Goal: Task Accomplishment & Management: Complete application form

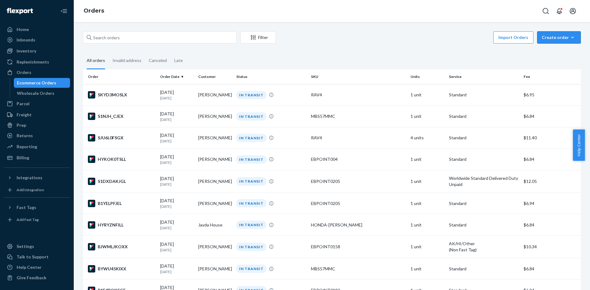
click at [552, 39] on div "Create order" at bounding box center [558, 37] width 34 height 6
click at [551, 54] on span "Ecommerce order" at bounding box center [562, 52] width 38 height 4
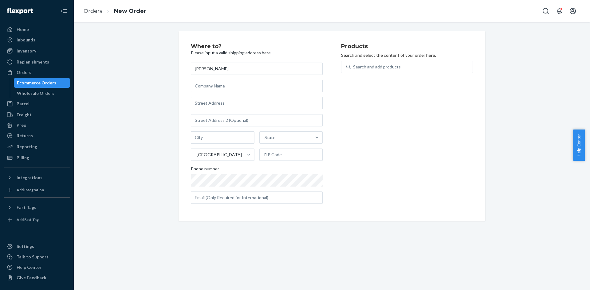
type input "[PERSON_NAME]"
click at [255, 104] on input "text" at bounding box center [257, 103] width 132 height 12
type input "v"
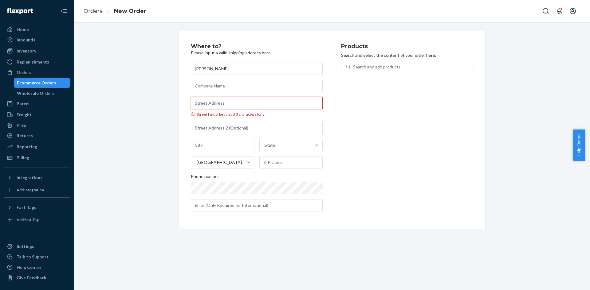
paste input "[STREET_ADDRESS]"
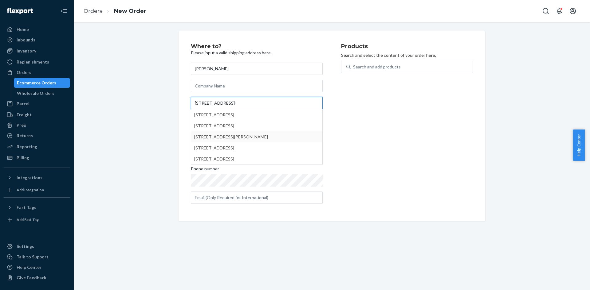
paste input "Mauerbach"
type input "[STREET_ADDRESS]"
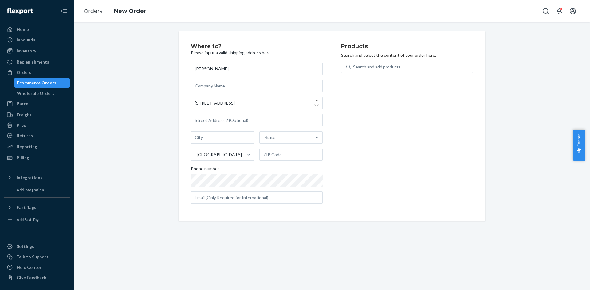
type input "[PERSON_NAME]"
type input "3001"
type input "107 Steinbachstraße"
click at [222, 133] on input "[PERSON_NAME]" at bounding box center [223, 137] width 64 height 12
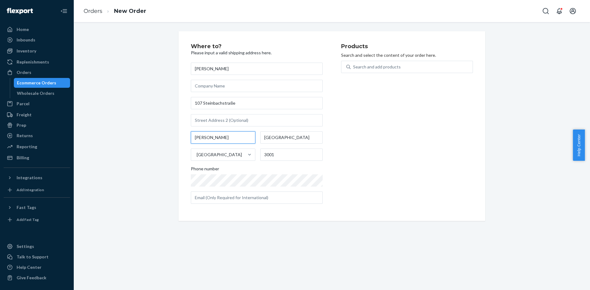
click at [222, 133] on input "[PERSON_NAME]" at bounding box center [223, 137] width 64 height 12
paste input "[PERSON_NAME]"
type input "Mauerbach"
click at [351, 134] on div "Products Search and select the content of your order here. Search and add produ…" at bounding box center [407, 126] width 132 height 165
click at [359, 171] on div "Products Search and select the content of your order here. Search and add produ…" at bounding box center [407, 126] width 132 height 165
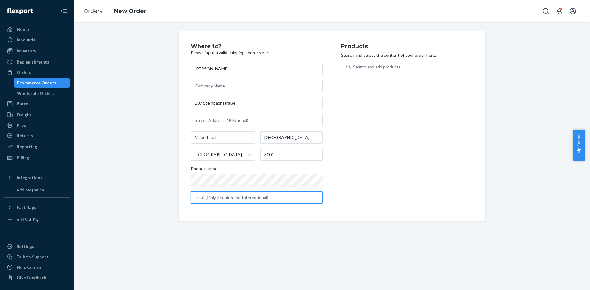
click at [267, 199] on input "text" at bounding box center [257, 198] width 132 height 12
type input "[EMAIL_ADDRESS][DOMAIN_NAME]"
click at [226, 137] on input "Mauerbach" at bounding box center [223, 137] width 64 height 12
click at [310, 135] on input "[GEOGRAPHIC_DATA]" at bounding box center [291, 137] width 62 height 12
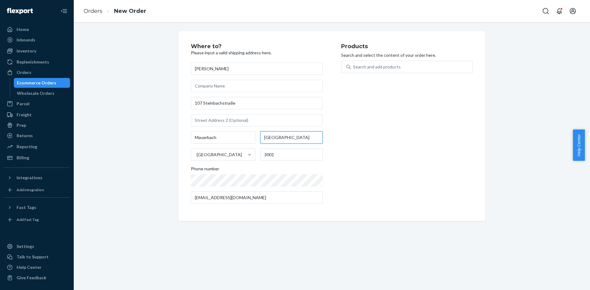
paste input "Mauerba"
type input "Mauerbach"
click at [368, 132] on div "Products Search and select the content of your order here. Search and add produ…" at bounding box center [407, 126] width 132 height 165
click at [383, 70] on div "Search and add products" at bounding box center [411, 66] width 122 height 11
click at [353, 70] on input "Search and add products" at bounding box center [353, 67] width 1 height 6
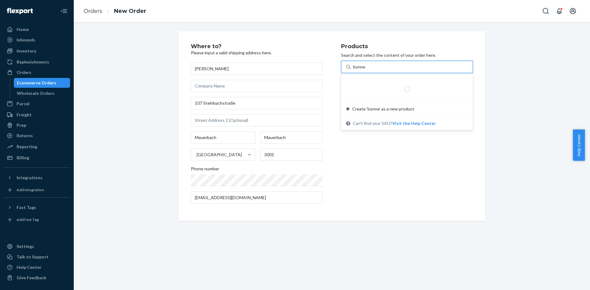
type input "bonnet"
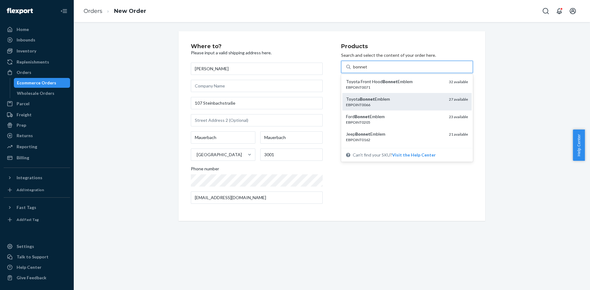
click at [400, 101] on div "Toyota Bonnet Emblem EBPOINT0066" at bounding box center [395, 101] width 98 height 11
click at [367, 70] on input "bonnet" at bounding box center [360, 67] width 14 height 6
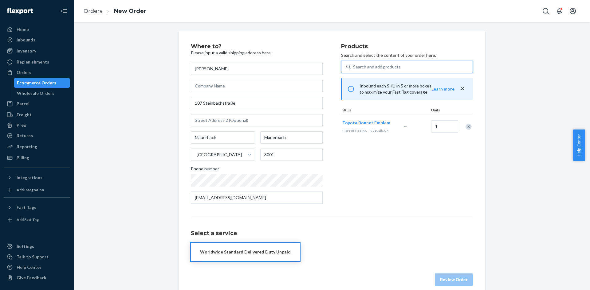
click at [258, 256] on button "Worldwide Standard Delivered Duty Unpaid" at bounding box center [245, 252] width 109 height 18
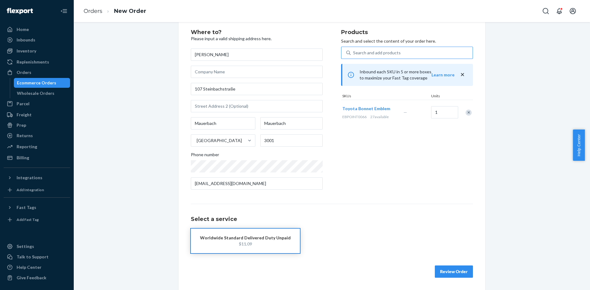
click at [449, 267] on button "Review Order" at bounding box center [454, 272] width 38 height 12
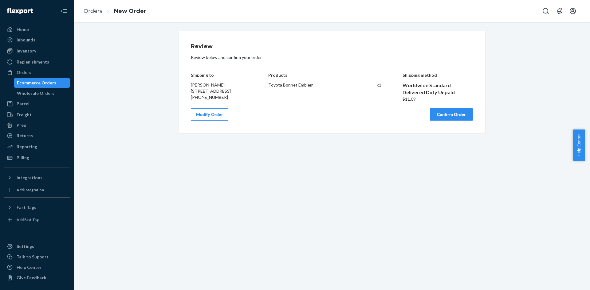
click at [455, 115] on button "Confirm Order" at bounding box center [451, 114] width 43 height 12
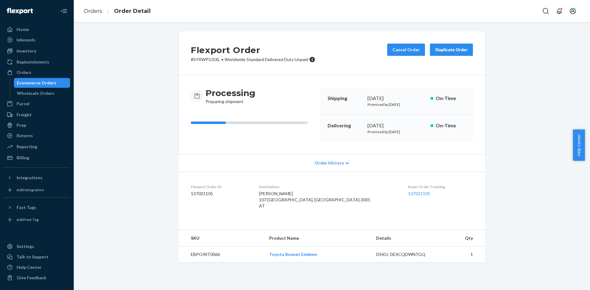
click at [65, 85] on div "Ecommerce Orders" at bounding box center [41, 83] width 55 height 9
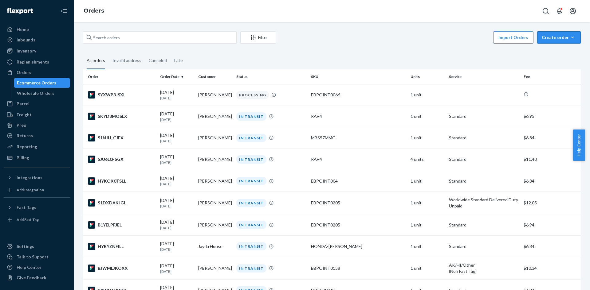
click at [563, 32] on button "Create order Ecommerce order Removal order" at bounding box center [559, 37] width 44 height 12
click at [560, 48] on button "Ecommerce order" at bounding box center [567, 52] width 59 height 13
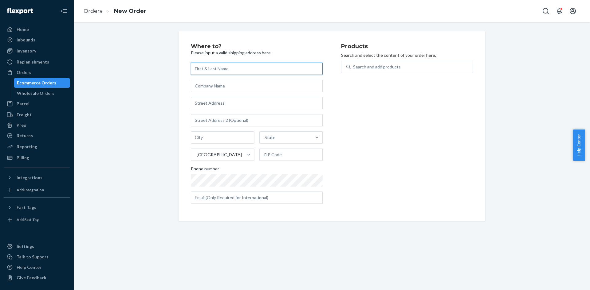
paste input "[PERSON_NAME]"
type input "[PERSON_NAME]"
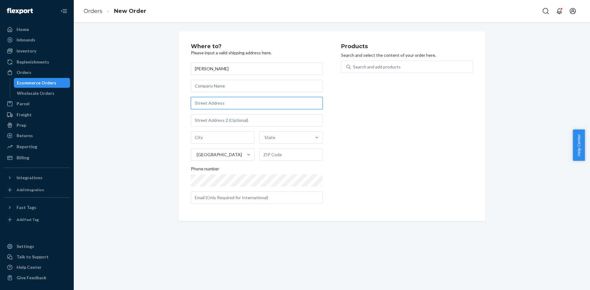
click at [212, 104] on input "text" at bounding box center [257, 103] width 132 height 12
paste input "[STREET_ADDRESS][PERSON_NAME]"
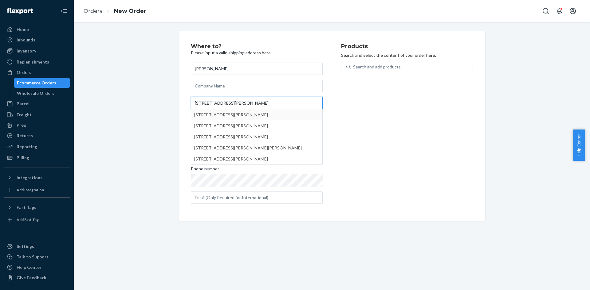
type input "[STREET_ADDRESS][PERSON_NAME]"
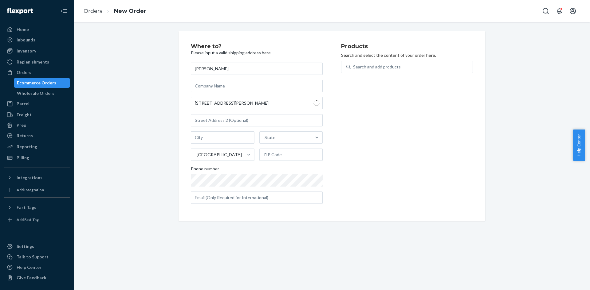
type input "Des Plaines"
type input "60016"
drag, startPoint x: 386, startPoint y: 120, endPoint x: 388, endPoint y: 115, distance: 5.1
click at [388, 115] on div "Products Search and select the content of your order here. Search and add produ…" at bounding box center [407, 126] width 132 height 165
click at [396, 65] on div "Search and add products" at bounding box center [411, 66] width 122 height 11
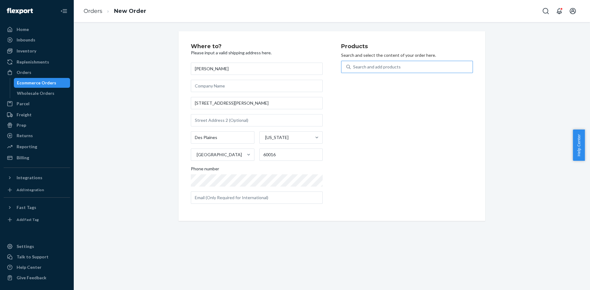
click at [353, 65] on input "Search and add products" at bounding box center [353, 67] width 1 height 6
type input "steerin"
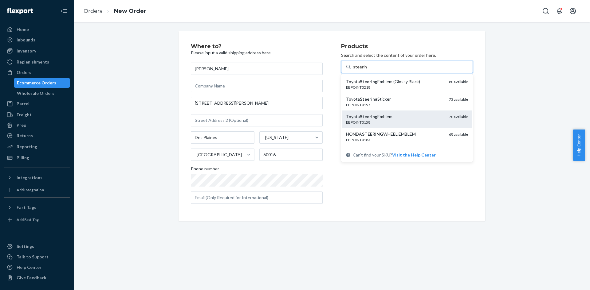
click at [392, 115] on div "Toyota Steering Emblem" at bounding box center [395, 117] width 98 height 6
click at [367, 70] on input "steerin" at bounding box center [360, 67] width 14 height 6
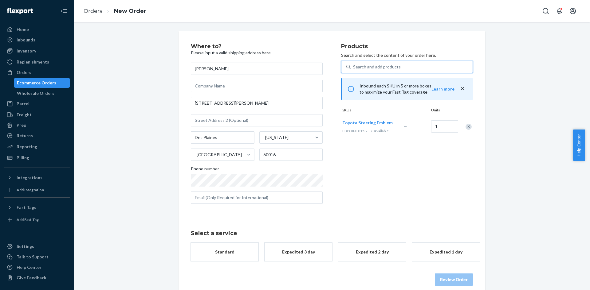
click at [216, 256] on button "Standard" at bounding box center [225, 252] width 68 height 18
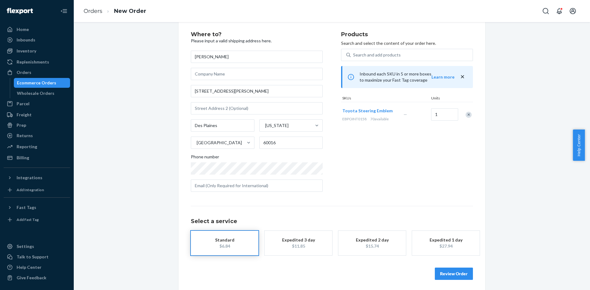
scroll to position [14, 0]
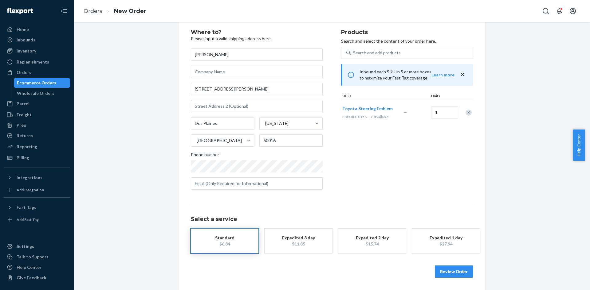
click at [453, 270] on button "Review Order" at bounding box center [454, 272] width 38 height 12
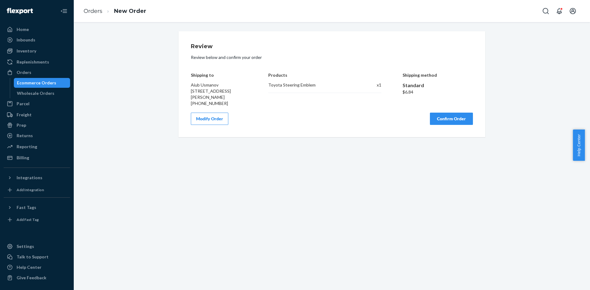
scroll to position [0, 0]
click at [223, 124] on button "Modify Order" at bounding box center [209, 119] width 37 height 12
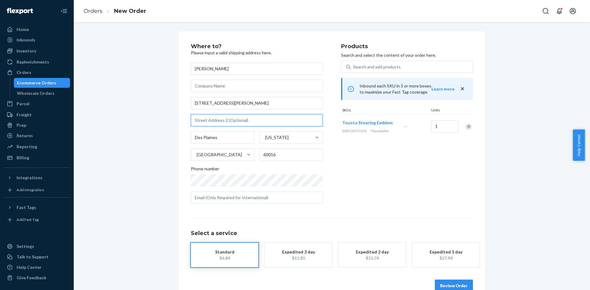
click at [213, 117] on input "text" at bounding box center [257, 120] width 132 height 12
paste input "Apt GS"
type input "Apt GS"
click at [315, 146] on div "Des Plaines [US_STATE] [GEOGRAPHIC_DATA] 60016" at bounding box center [257, 145] width 132 height 29
click at [447, 282] on button "Review Order" at bounding box center [454, 286] width 38 height 12
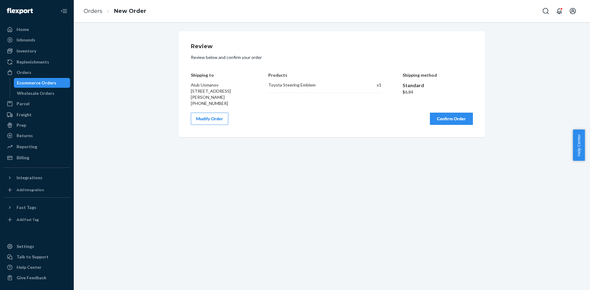
click at [455, 125] on button "Confirm Order" at bounding box center [451, 119] width 43 height 12
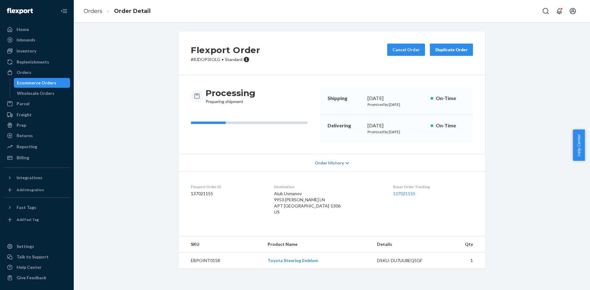
click at [59, 79] on div "Ecommerce Orders" at bounding box center [41, 83] width 55 height 9
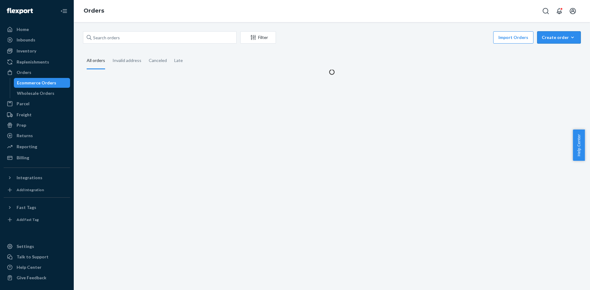
click at [545, 40] on div "Create order" at bounding box center [558, 37] width 34 height 6
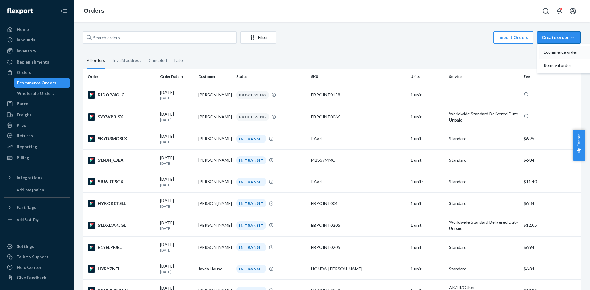
click at [548, 53] on span "Ecommerce order" at bounding box center [562, 52] width 38 height 4
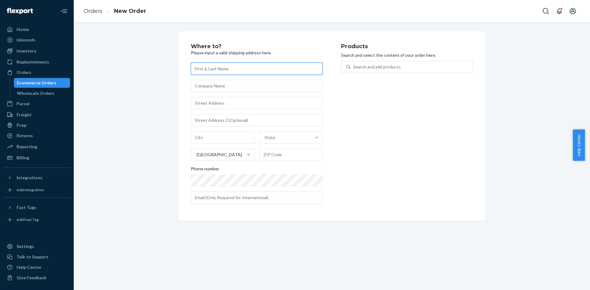
paste input "[PERSON_NAME] GT42877"
type input "[PERSON_NAME] GT42877"
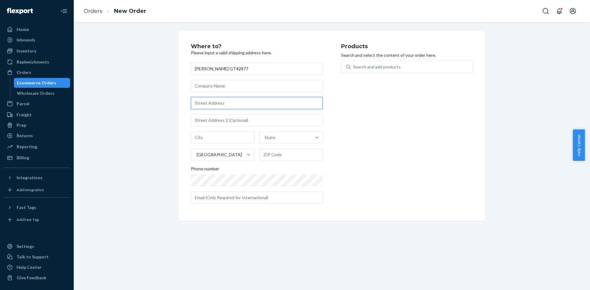
click at [237, 101] on input "text" at bounding box center [257, 103] width 132 height 12
paste input "[STREET_ADDRESS]"
type input "[STREET_ADDRESS]"
type input "Suite 5"
type input "[GEOGRAPHIC_DATA]"
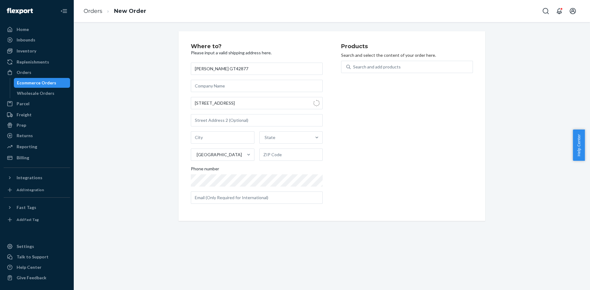
type input "19720"
click at [223, 115] on input "Suite 5" at bounding box center [257, 120] width 132 height 12
click at [232, 104] on input "[STREET_ADDRESS]" at bounding box center [257, 103] width 132 height 12
paste input "Suite 5"
type input "[STREET_ADDRESS]"
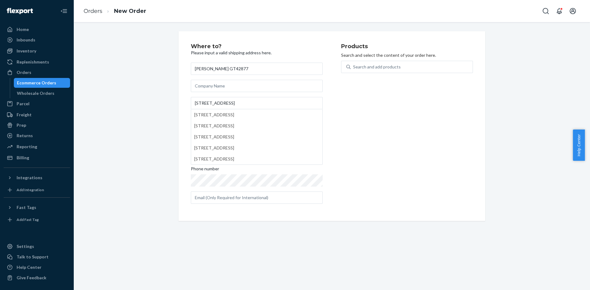
click at [359, 108] on div "Products Search and select the content of your order here. Search and add produ…" at bounding box center [407, 126] width 132 height 165
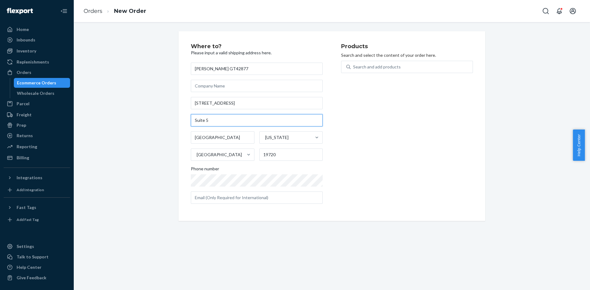
click at [269, 119] on input "Suite 5" at bounding box center [257, 120] width 132 height 12
paste input "CO Global GT42877"
type input "CO Global GT42877"
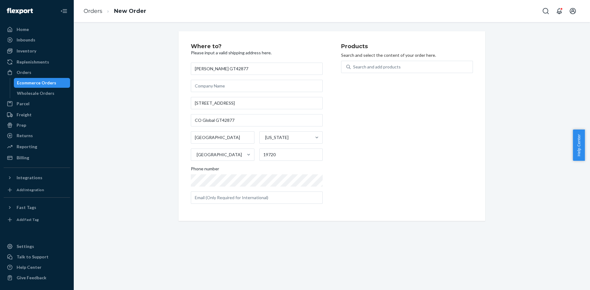
click at [360, 118] on div "Products Search and select the content of your order here. Search and add produ…" at bounding box center [407, 126] width 132 height 165
click at [297, 152] on input "19720" at bounding box center [291, 155] width 64 height 12
paste input "-4018"
type input "19720-4018"
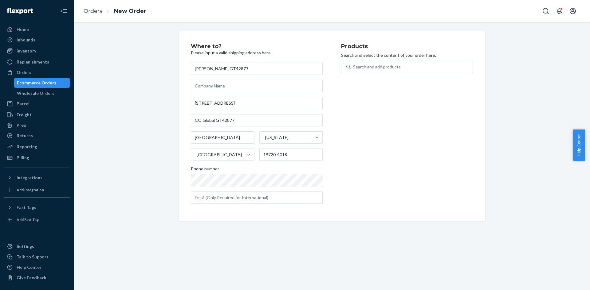
click at [390, 133] on div "Products Search and select the content of your order here. Search and add produ…" at bounding box center [407, 126] width 132 height 165
click at [377, 151] on div "Products Search and select the content of your order here. Search and add produ…" at bounding box center [407, 126] width 132 height 165
click at [375, 173] on div "Products Search and select the content of your order here. Search and add produ…" at bounding box center [407, 126] width 132 height 165
click at [360, 70] on div "Search and add products" at bounding box center [411, 66] width 122 height 11
click at [353, 70] on input "0 results available. Use Up and Down to choose options, press Enter to select t…" at bounding box center [353, 67] width 1 height 6
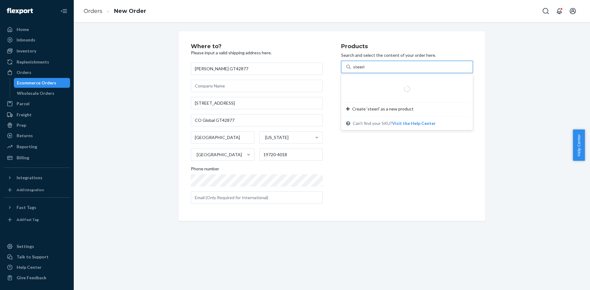
type input "steering"
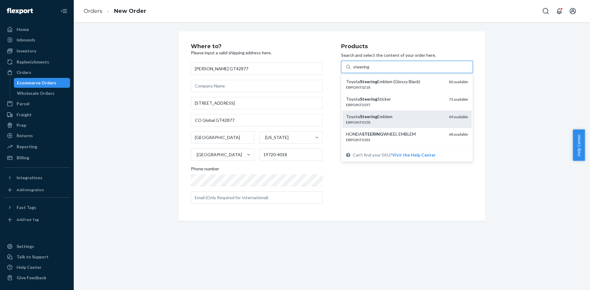
click at [396, 117] on div "Toyota Steering Emblem" at bounding box center [395, 117] width 98 height 6
click at [369, 70] on input "steering" at bounding box center [361, 67] width 16 height 6
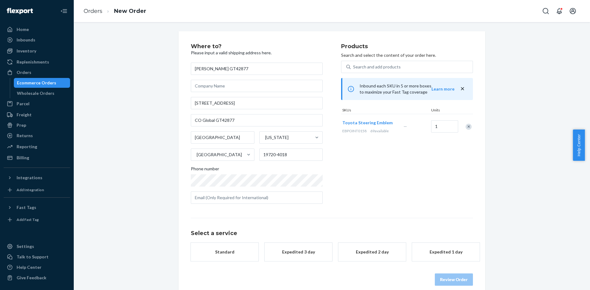
click at [232, 247] on button "Standard" at bounding box center [225, 252] width 68 height 18
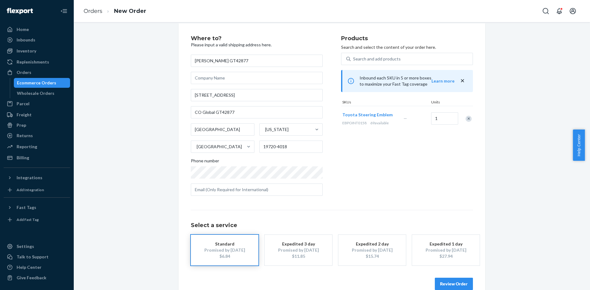
scroll to position [20, 0]
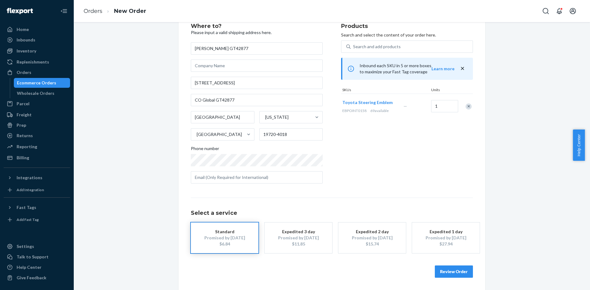
click at [465, 275] on button "Review Order" at bounding box center [454, 272] width 38 height 12
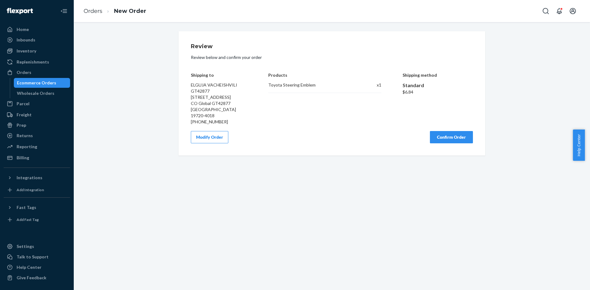
scroll to position [0, 0]
click at [460, 131] on button "Confirm Order" at bounding box center [451, 137] width 43 height 12
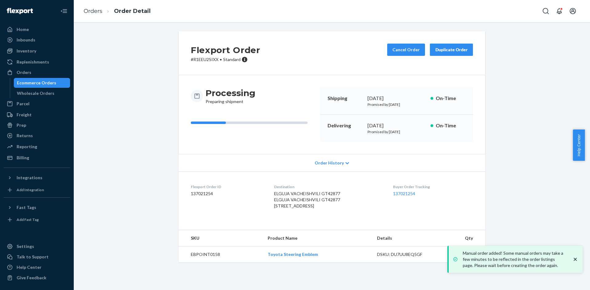
click at [48, 85] on div "Ecommerce Orders" at bounding box center [36, 83] width 39 height 6
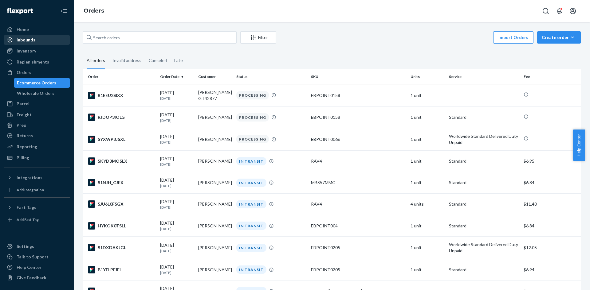
click at [35, 36] on div "Inbounds" at bounding box center [36, 40] width 65 height 9
